Goal: Find specific page/section: Find specific page/section

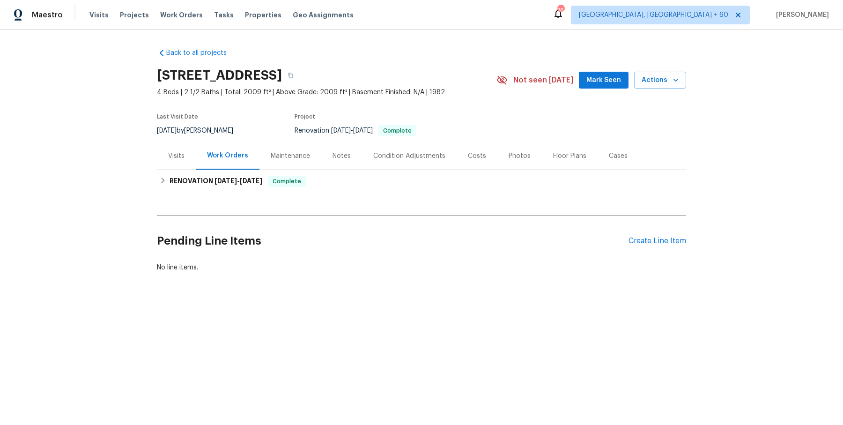
click at [168, 166] on div "Visits" at bounding box center [176, 156] width 39 height 28
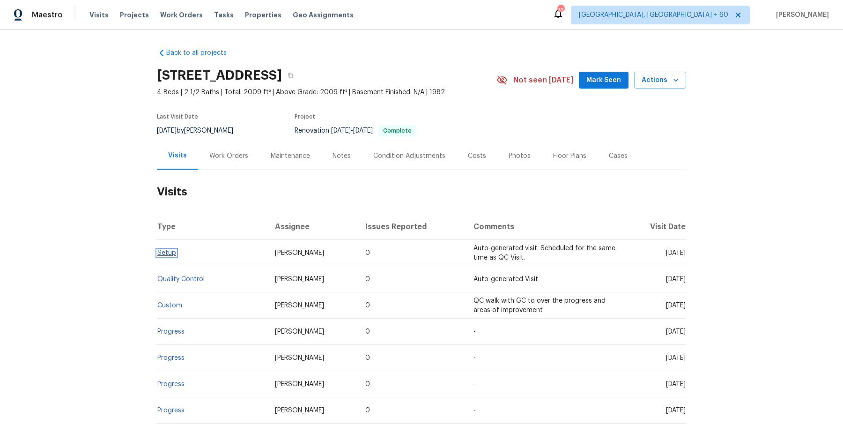
click at [171, 254] on link "Setup" at bounding box center [166, 253] width 19 height 7
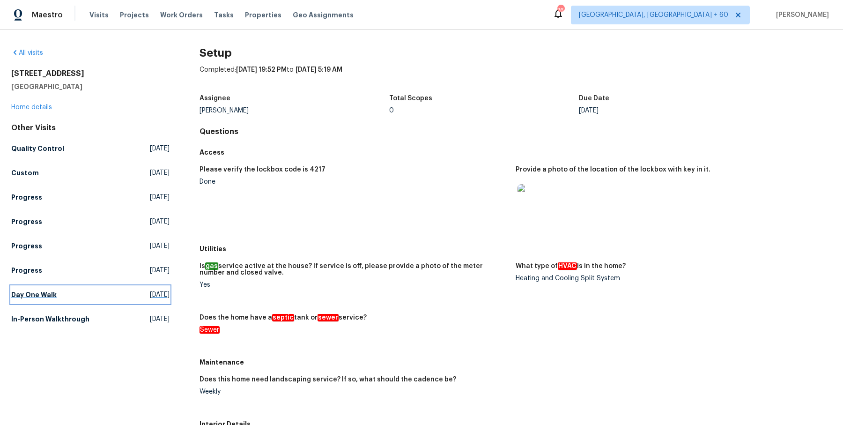
click at [32, 298] on h5 "Day One Walk" at bounding box center [33, 294] width 45 height 9
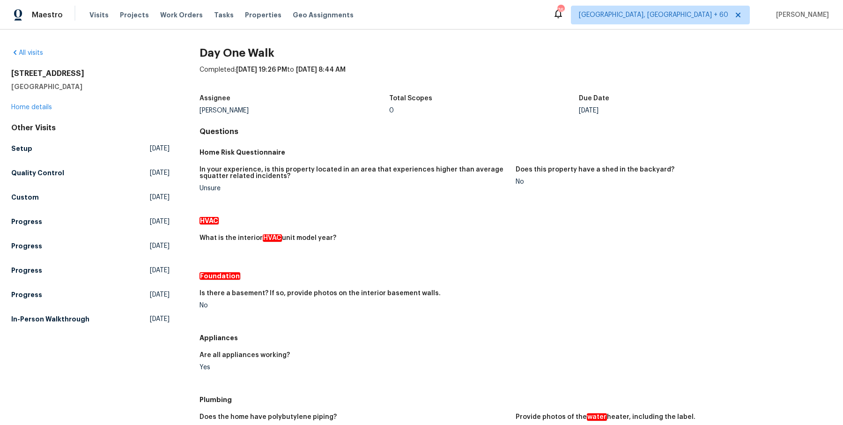
click at [39, 181] on div "Other Visits Setup [DATE] Quality Control [DATE] Custom [DATE] Progress [DATE] …" at bounding box center [90, 225] width 158 height 204
click at [43, 178] on link "Quality Control [DATE]" at bounding box center [90, 172] width 158 height 17
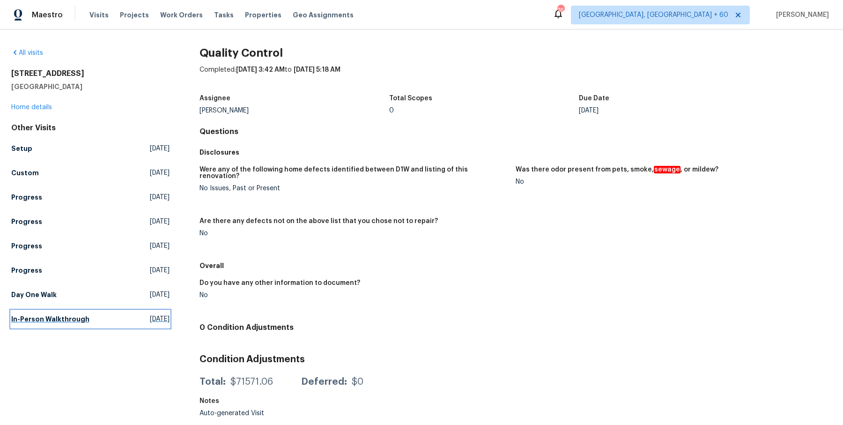
click at [77, 318] on h5 "In-Person Walkthrough" at bounding box center [50, 318] width 78 height 9
